Goal: Information Seeking & Learning: Learn about a topic

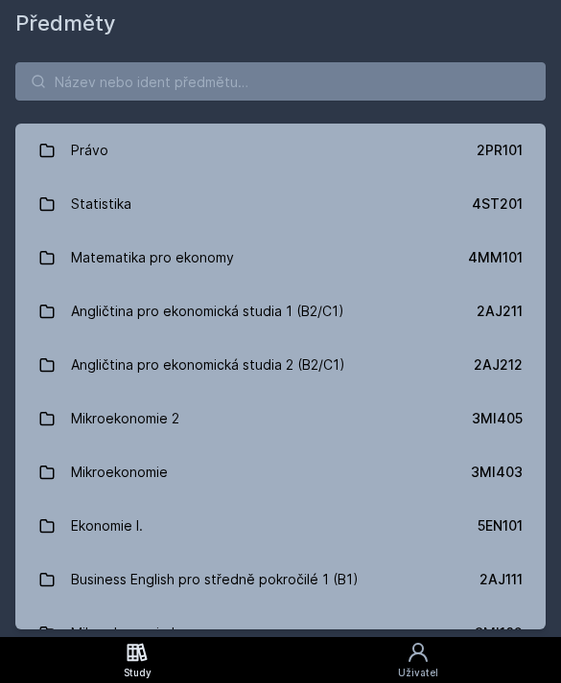
click at [91, 74] on input "search" at bounding box center [280, 81] width 530 height 38
click at [85, 83] on input "search" at bounding box center [280, 81] width 530 height 38
click at [106, 80] on input "search" at bounding box center [280, 81] width 530 height 38
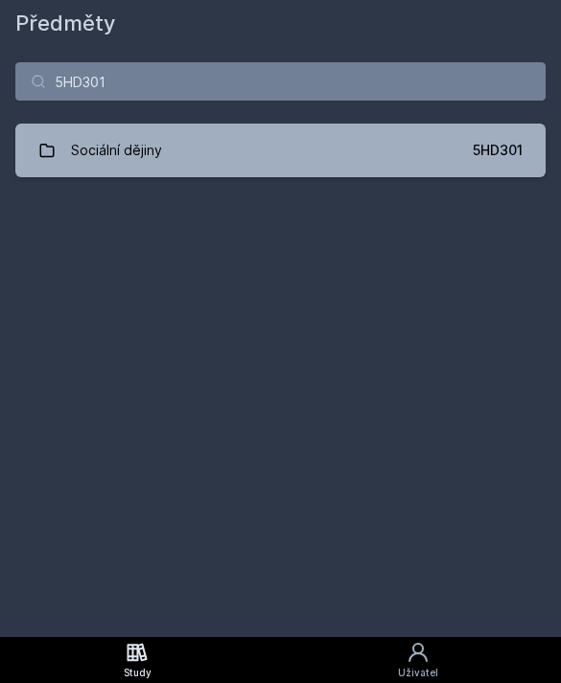
type input "5HD301"
click at [292, 160] on link "Sociální dějiny 5HD301" at bounding box center [280, 151] width 530 height 54
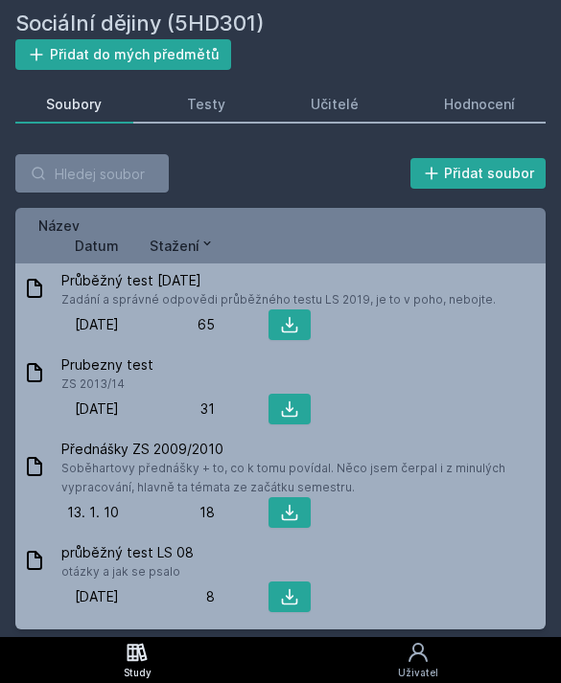
click at [527, 97] on link "Hodnocení" at bounding box center [478, 104] width 133 height 38
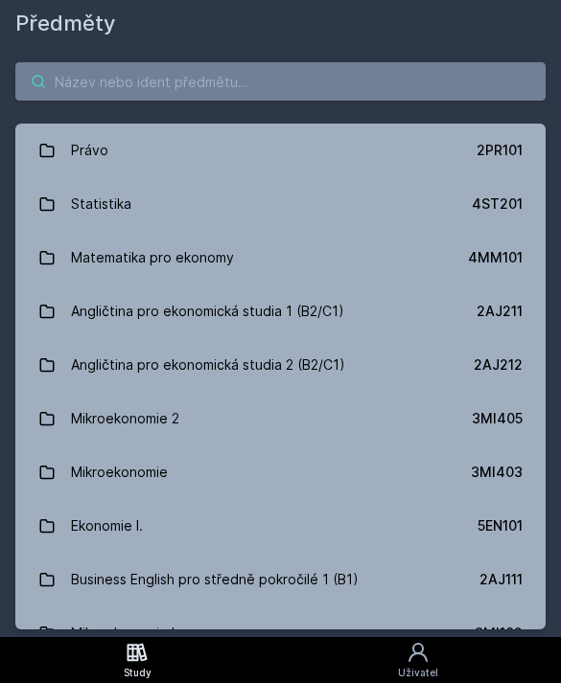
click at [149, 76] on input "search" at bounding box center [280, 81] width 530 height 38
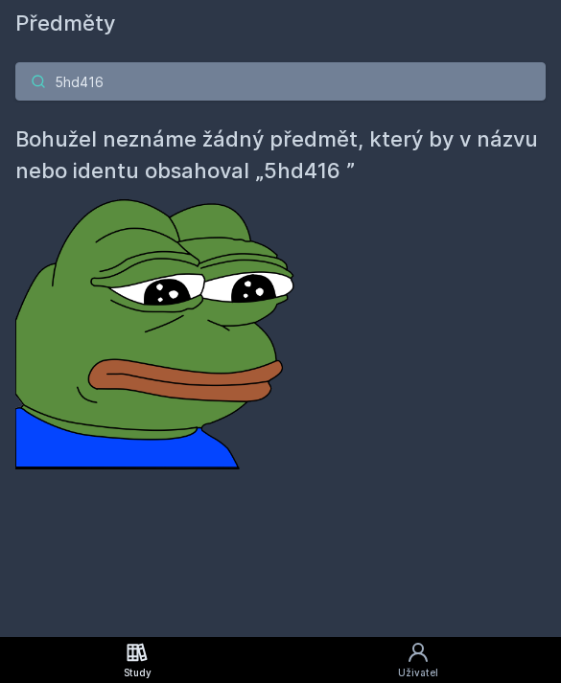
type input "5hd416"
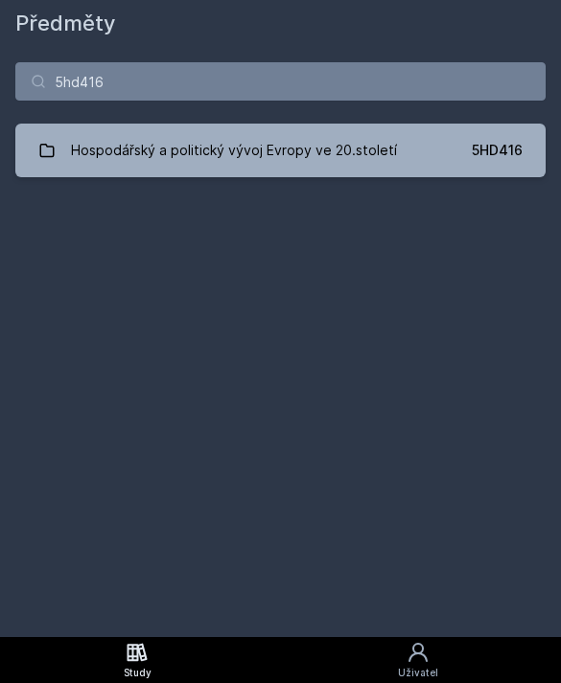
click at [362, 137] on div "Hospodářský a politický vývoj Evropy ve 20.století" at bounding box center [234, 150] width 326 height 38
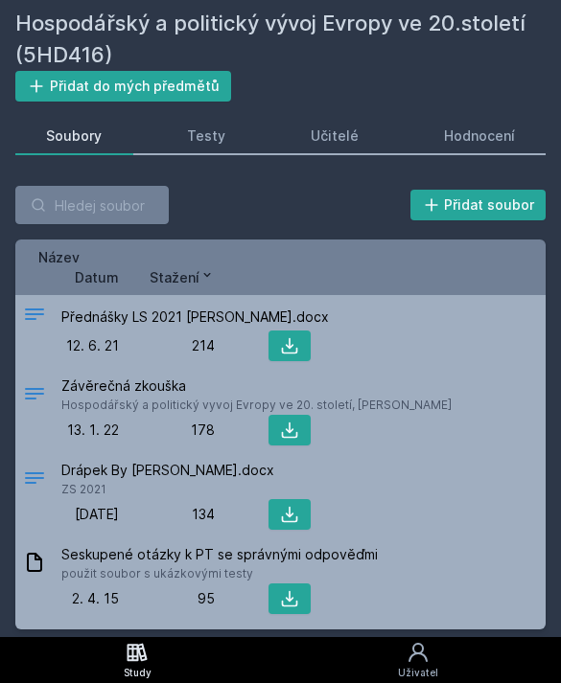
click at [488, 126] on link "Hodnocení" at bounding box center [478, 136] width 133 height 38
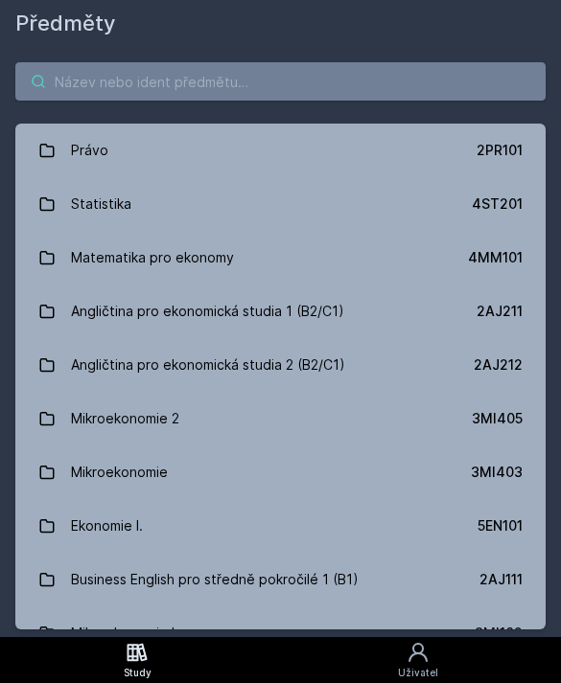
click at [125, 84] on input "search" at bounding box center [280, 81] width 530 height 38
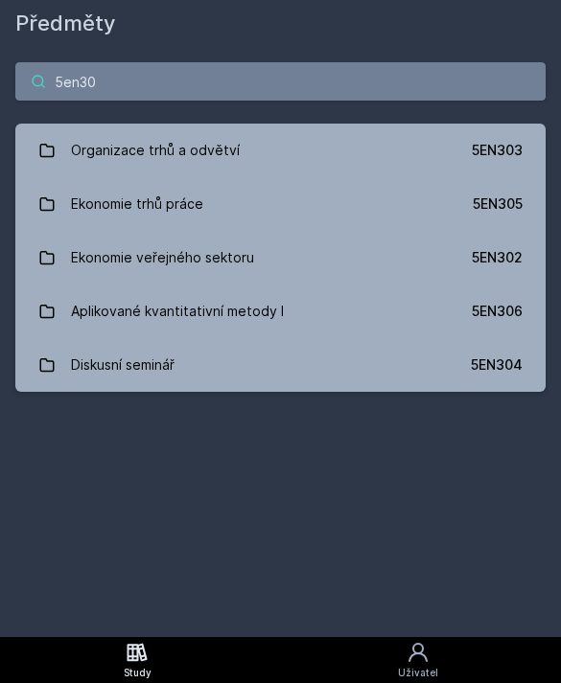
type input "5en30"
click at [256, 149] on link "Organizace trhů a odvětví 5EN303" at bounding box center [280, 151] width 530 height 54
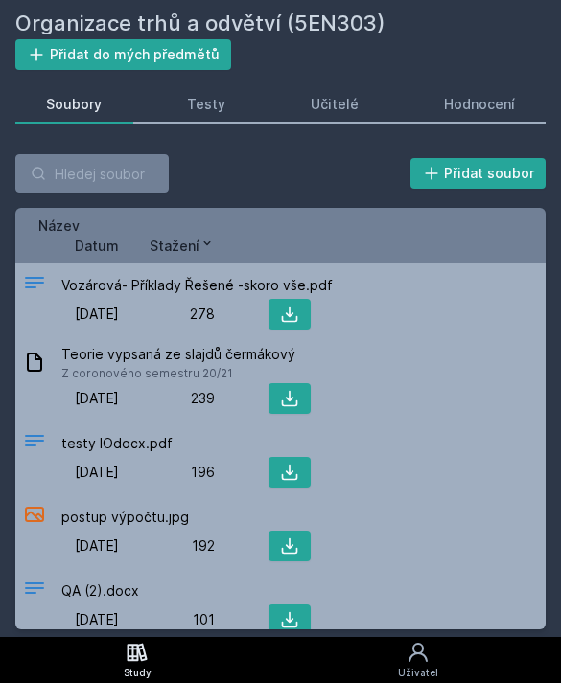
click at [444, 107] on div "Hodnocení" at bounding box center [479, 104] width 71 height 19
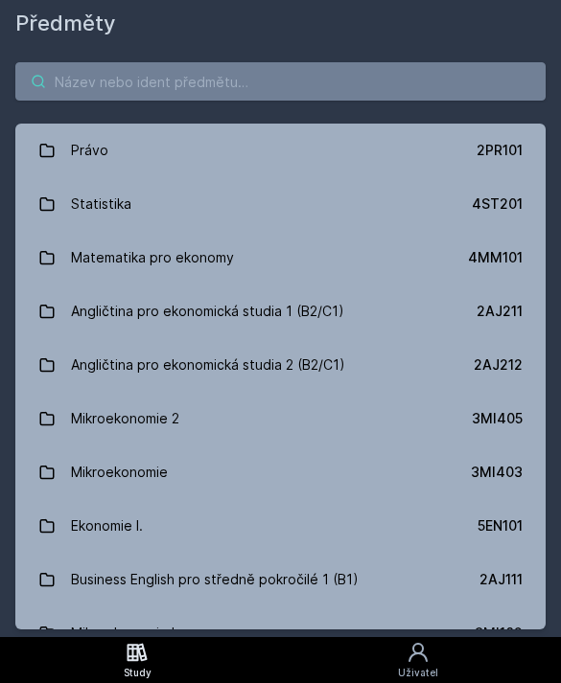
type input "R"
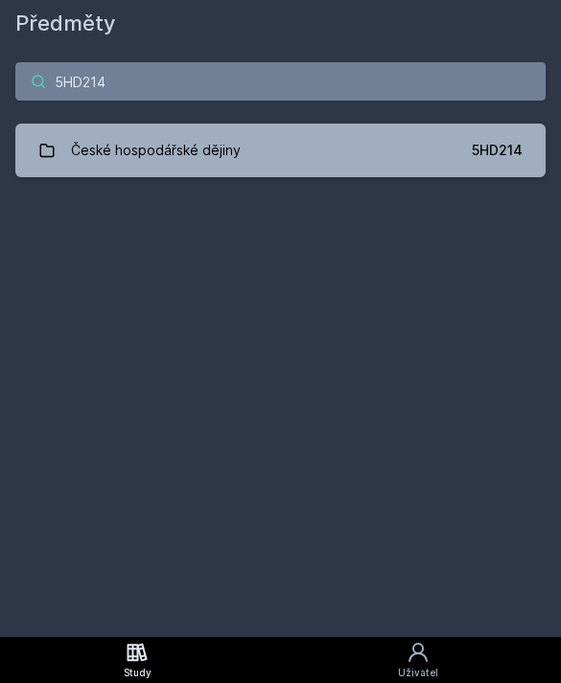
type input "5HD214"
click at [211, 139] on div "České hospodářské dějiny" at bounding box center [156, 150] width 170 height 38
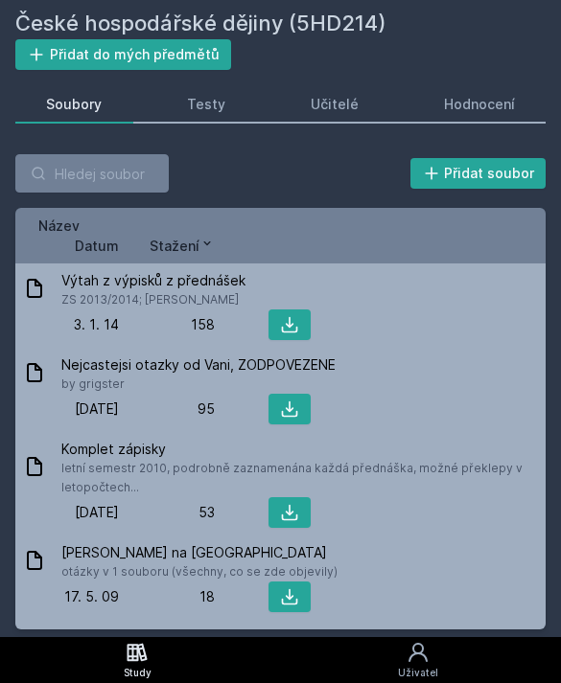
click at [456, 97] on div "Hodnocení" at bounding box center [479, 104] width 71 height 19
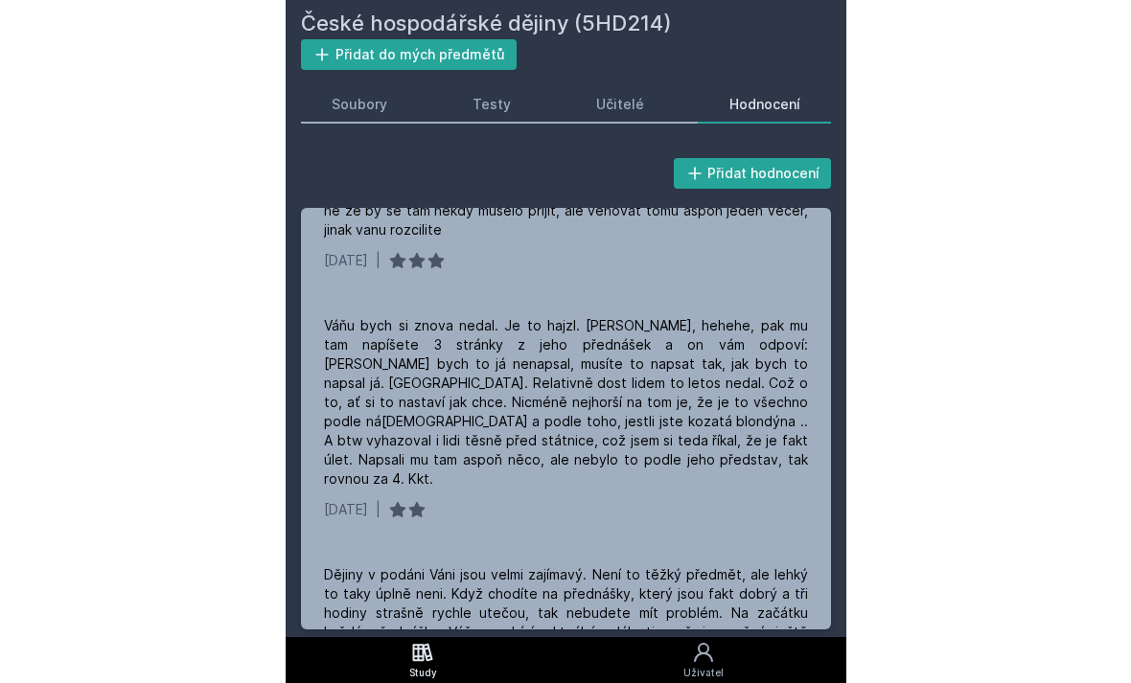
scroll to position [357, 0]
